Goal: Information Seeking & Learning: Compare options

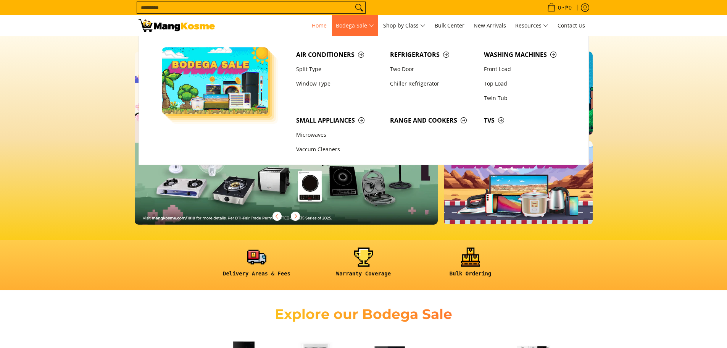
click at [369, 28] on span "Bodega Sale" at bounding box center [355, 26] width 38 height 10
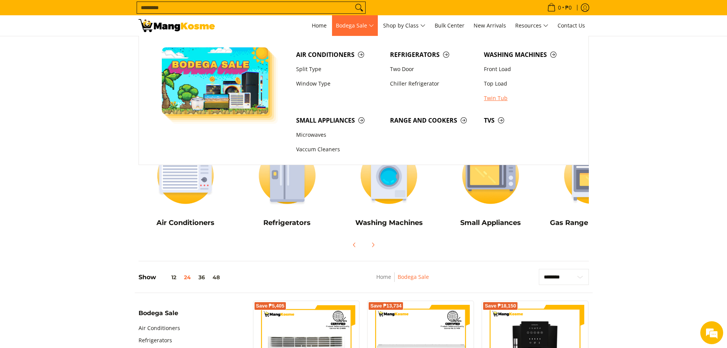
click at [498, 97] on link "Twin Tub" at bounding box center [527, 98] width 94 height 14
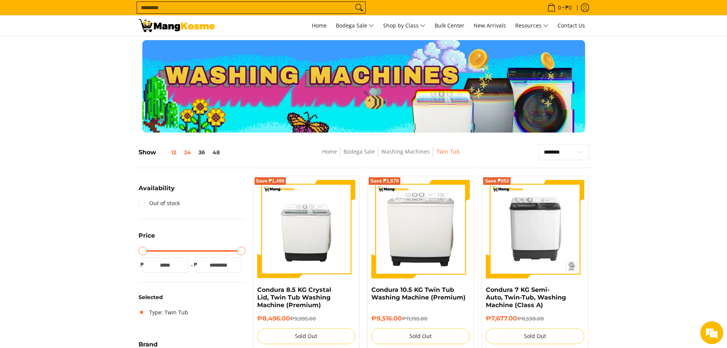
click at [174, 151] on button "12" at bounding box center [168, 152] width 24 height 6
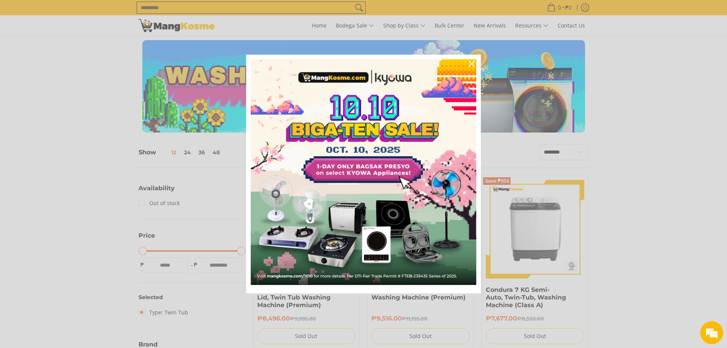
click at [216, 153] on div "Marketing offer form" at bounding box center [363, 174] width 727 height 348
click at [472, 64] on icon "close icon" at bounding box center [472, 64] width 6 height 6
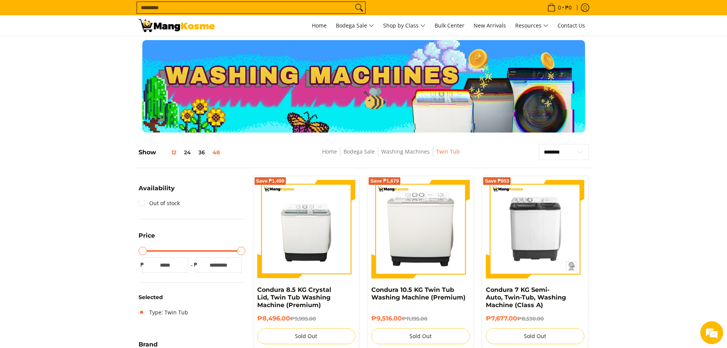
click at [216, 151] on button "48" at bounding box center [216, 152] width 15 height 6
click at [312, 23] on span "Home" at bounding box center [319, 25] width 15 height 7
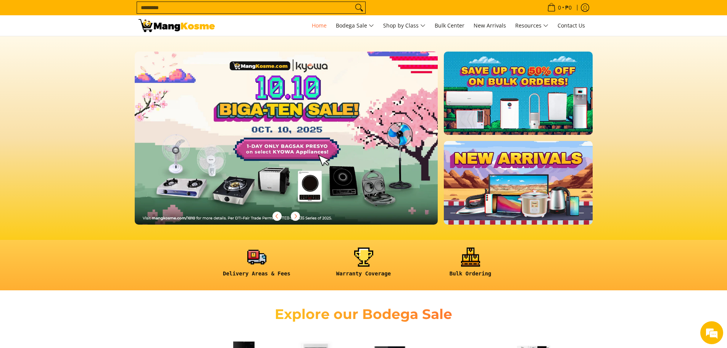
click at [485, 175] on link at bounding box center [518, 182] width 148 height 83
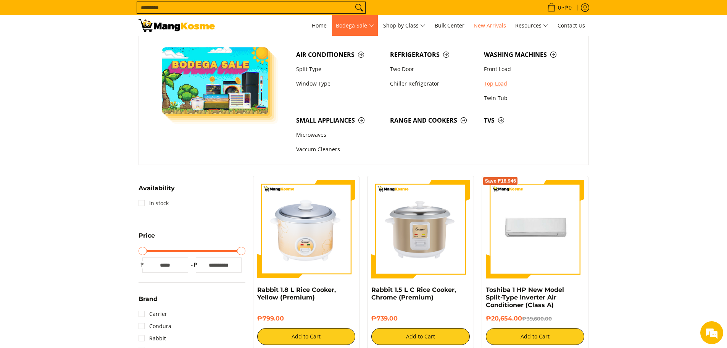
click at [498, 83] on link "Top Load" at bounding box center [527, 83] width 94 height 14
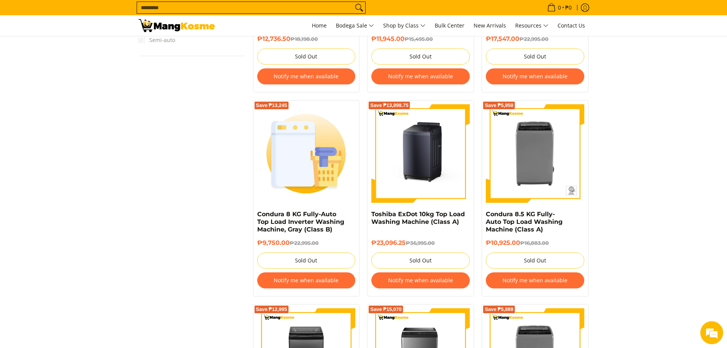
click at [425, 179] on img at bounding box center [420, 153] width 98 height 98
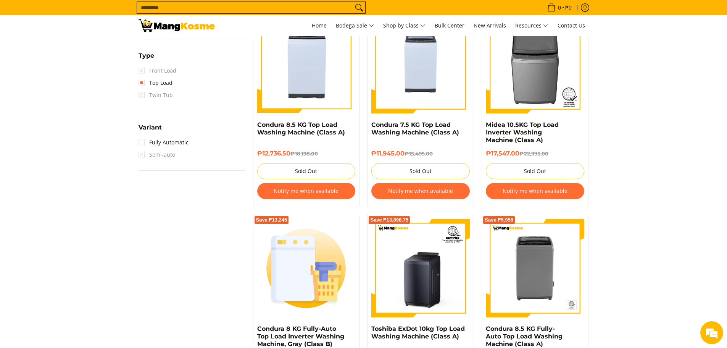
scroll to position [343, 0]
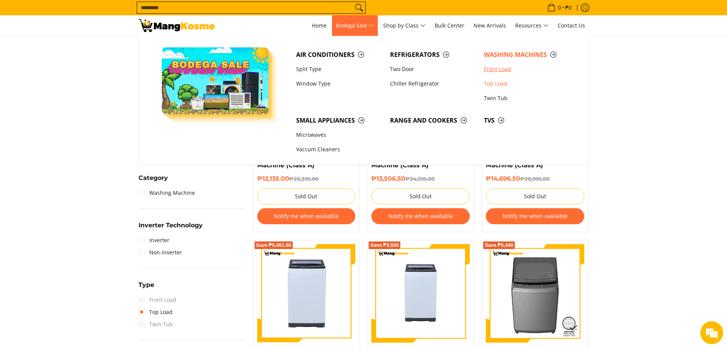
click at [501, 67] on link "Front Load" at bounding box center [527, 69] width 94 height 14
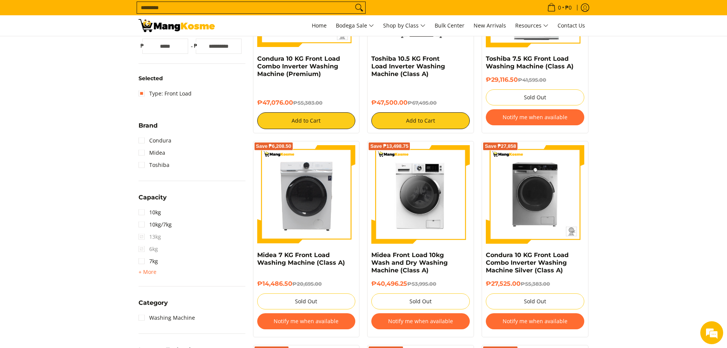
scroll to position [177, 0]
